Goal: Information Seeking & Learning: Learn about a topic

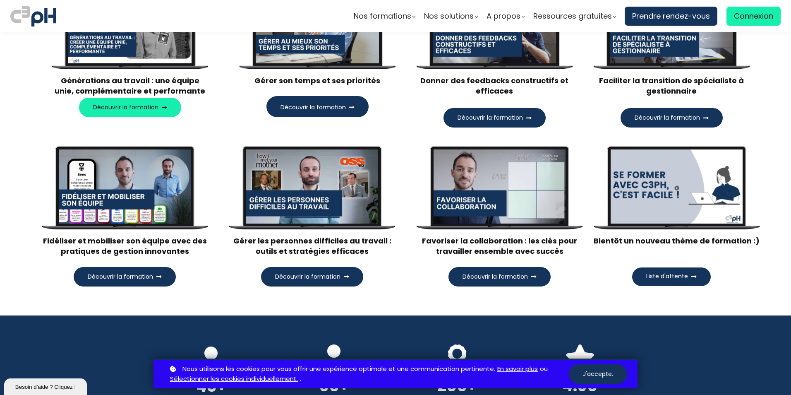
scroll to position [786, 0]
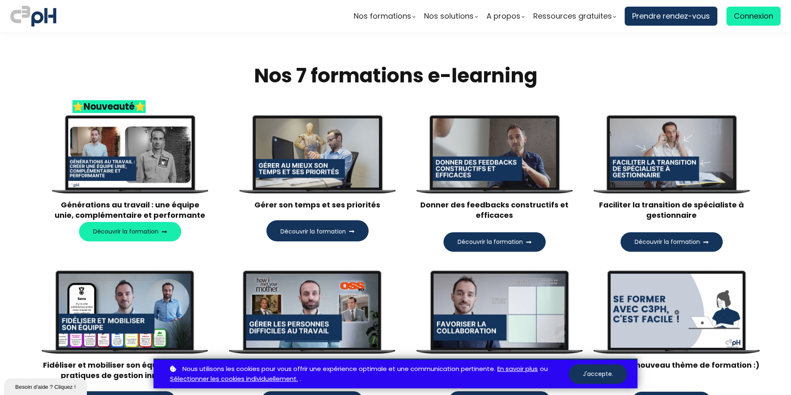
click at [651, 249] on button "Découvrir la formation" at bounding box center [672, 241] width 102 height 19
